Goal: Task Accomplishment & Management: Manage account settings

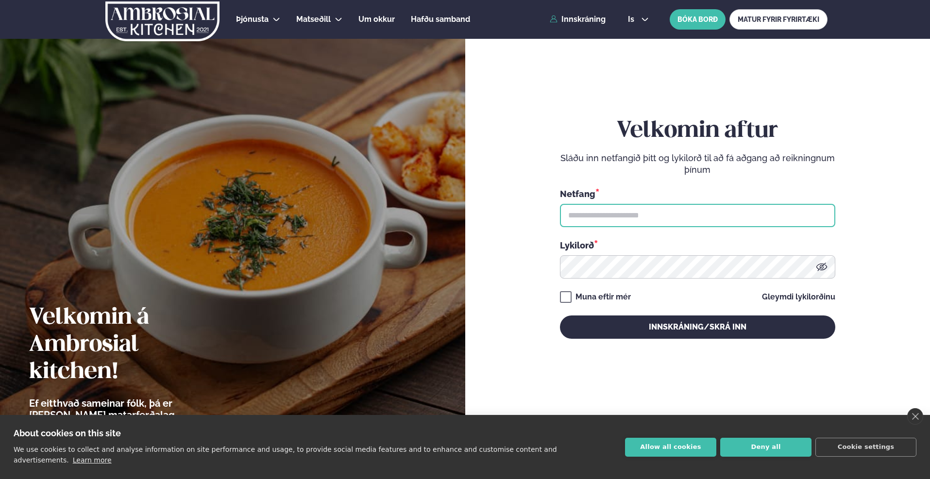
click at [595, 211] on input "text" at bounding box center [697, 215] width 275 height 23
type input "**********"
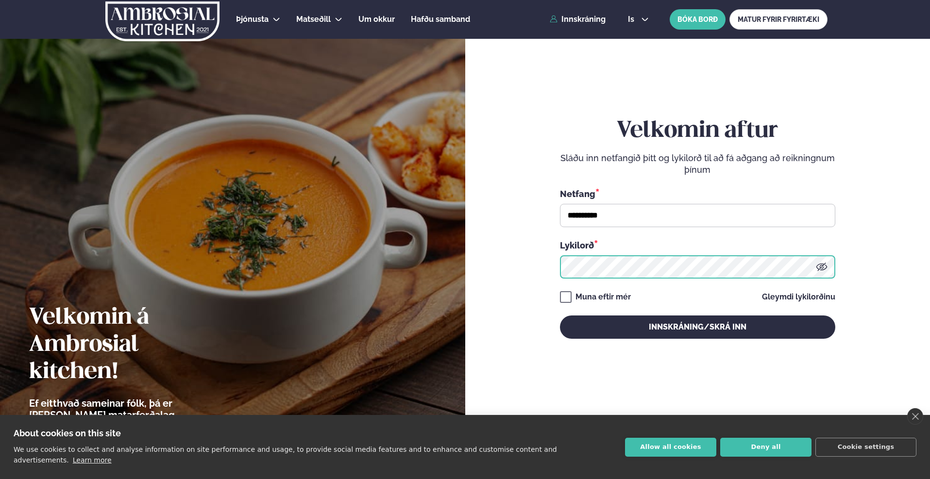
click at [560, 316] on button "Innskráning/Skrá inn" at bounding box center [697, 327] width 275 height 23
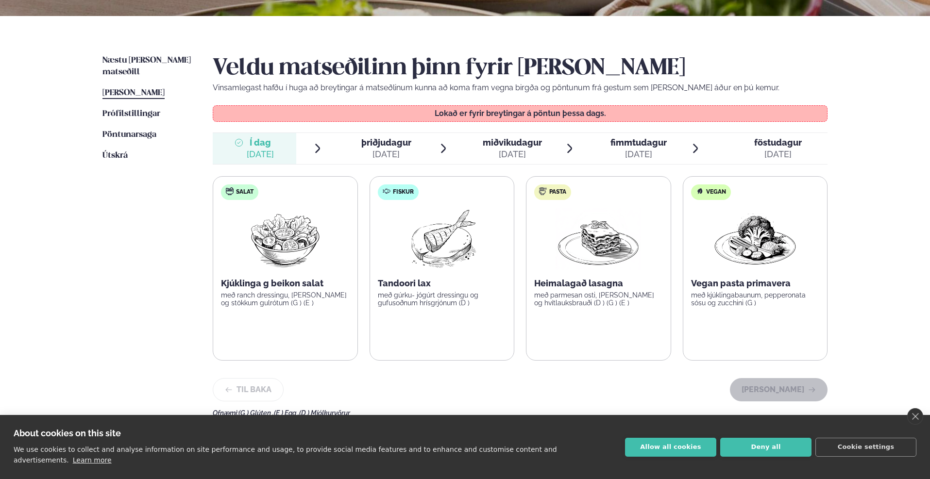
scroll to position [194, 0]
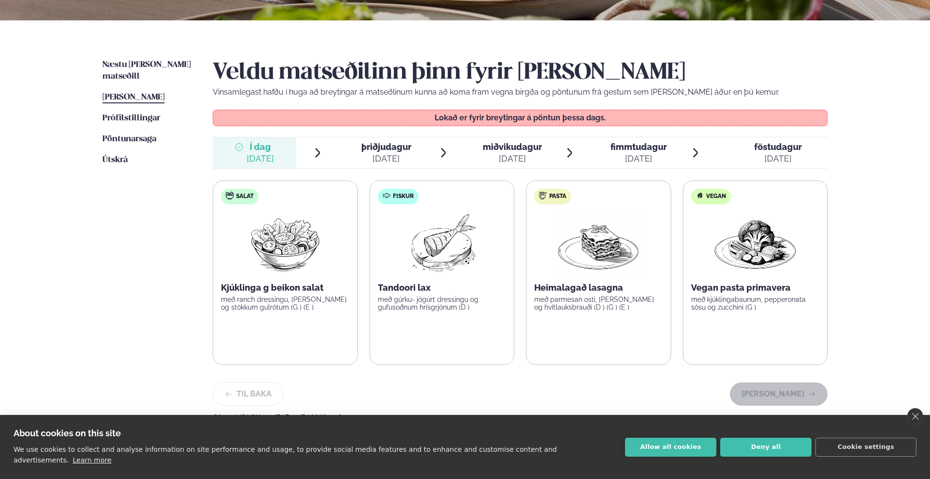
click at [372, 144] on span "þriðjudagur" at bounding box center [386, 147] width 50 height 10
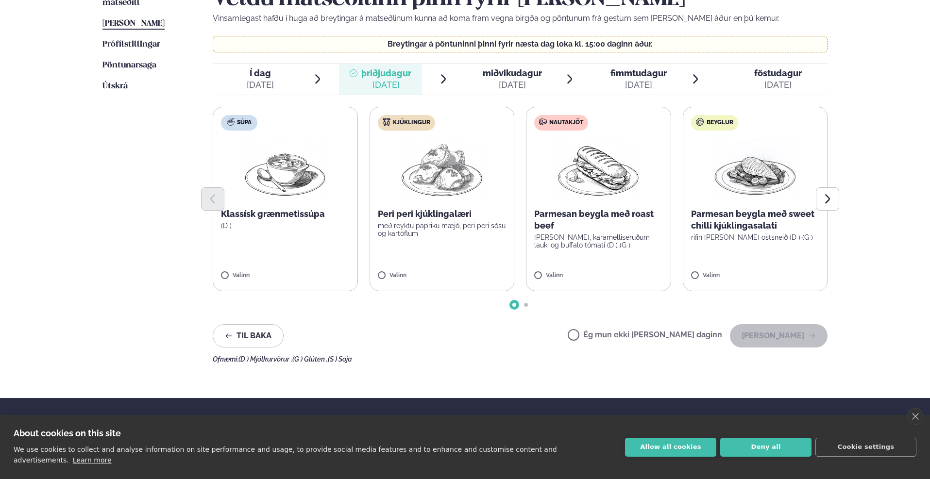
scroll to position [291, 0]
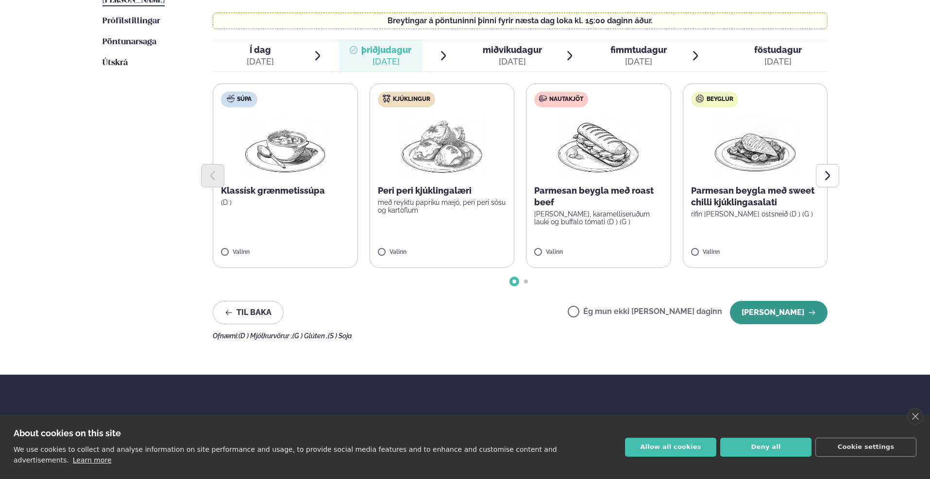
click at [763, 316] on button "[PERSON_NAME]" at bounding box center [779, 312] width 98 height 23
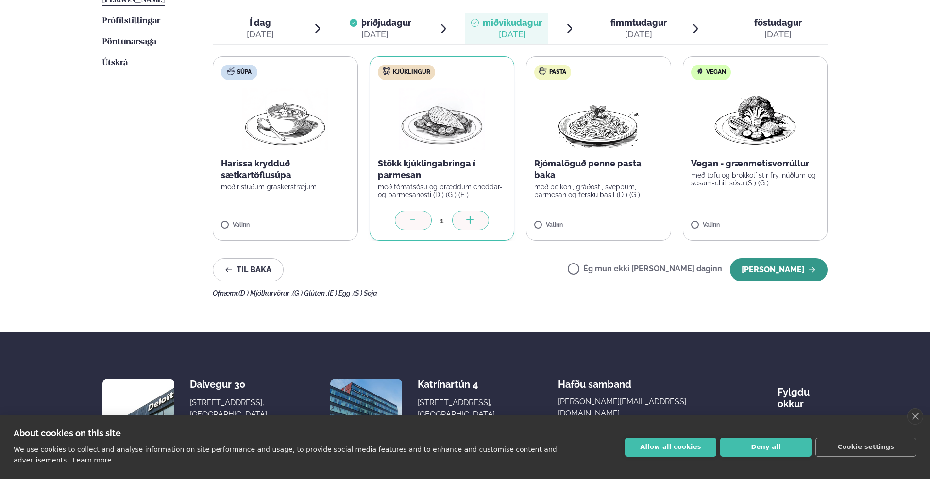
click at [777, 272] on button "[PERSON_NAME]" at bounding box center [779, 269] width 98 height 23
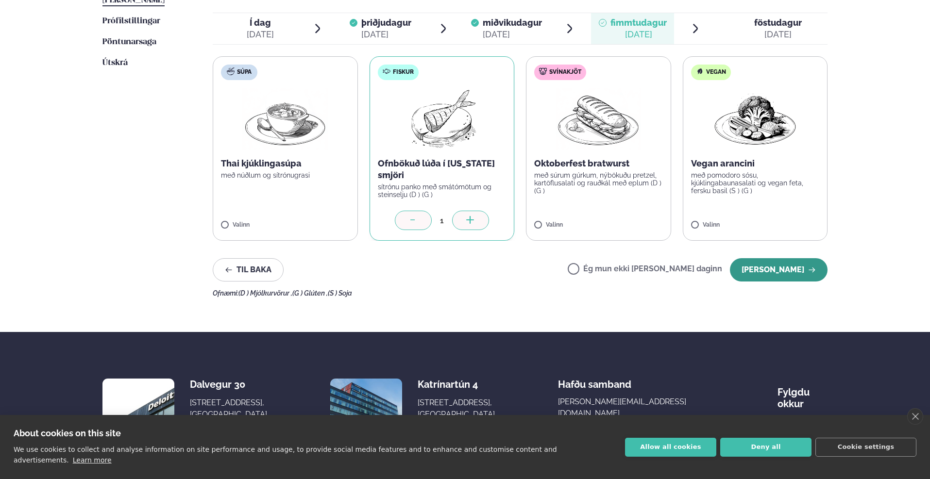
click at [759, 269] on button "[PERSON_NAME]" at bounding box center [779, 269] width 98 height 23
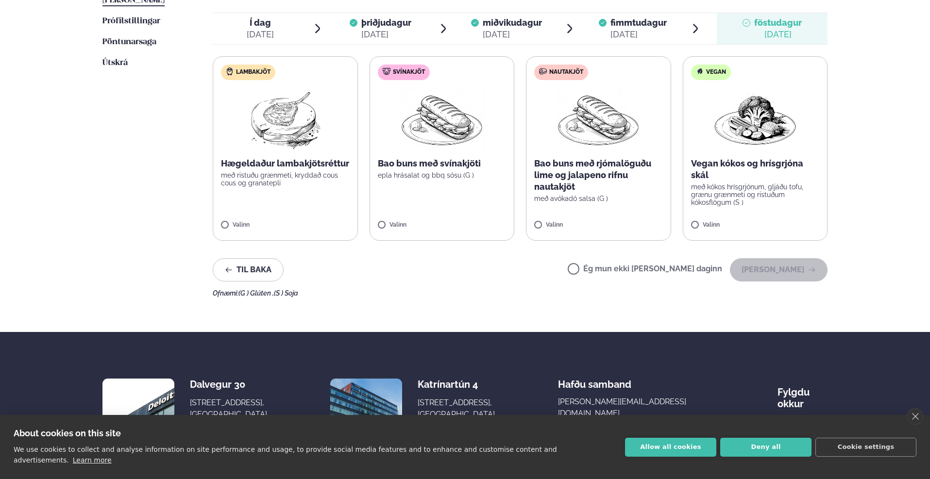
click at [612, 265] on span "Ég mun ekki [PERSON_NAME] daginn" at bounding box center [645, 270] width 154 height 11
click at [607, 268] on label "Ég mun ekki [PERSON_NAME] daginn" at bounding box center [645, 270] width 154 height 10
click at [767, 272] on button "[PERSON_NAME]" at bounding box center [779, 269] width 98 height 23
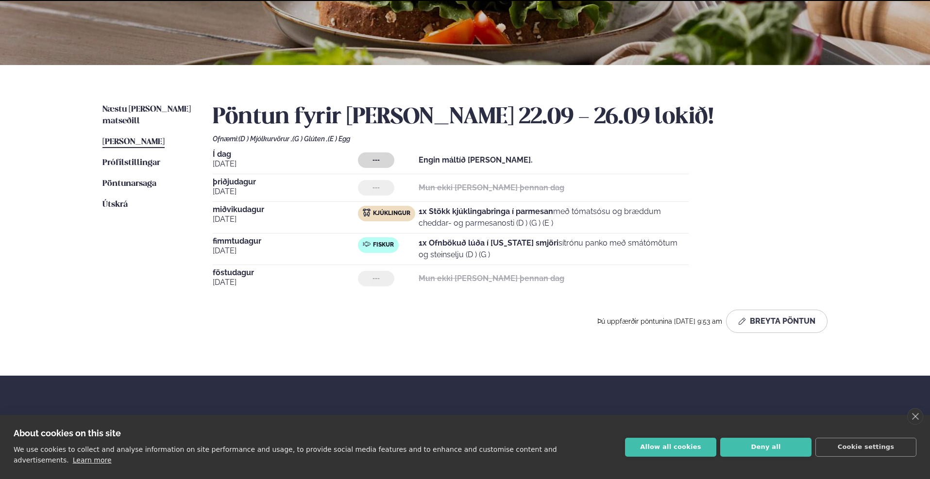
scroll to position [243, 0]
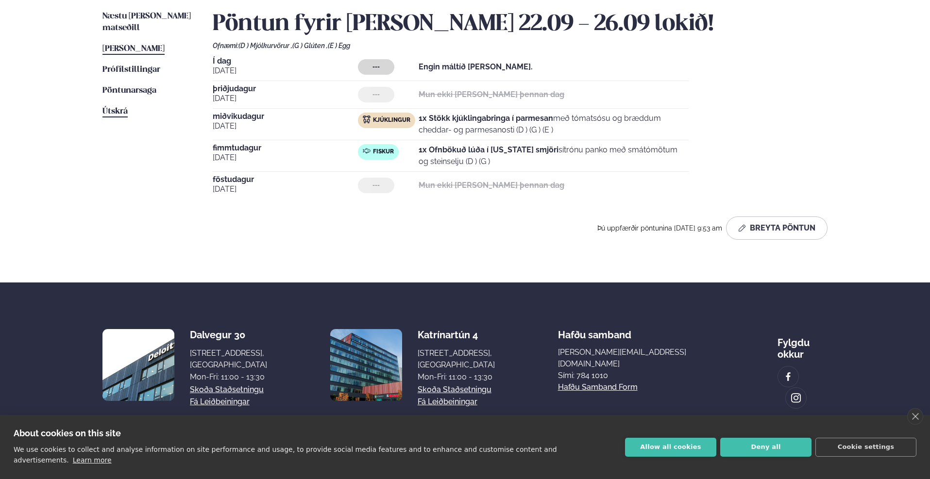
click at [119, 107] on span "Útskrá" at bounding box center [114, 111] width 25 height 8
